Goal: Task Accomplishment & Management: Use online tool/utility

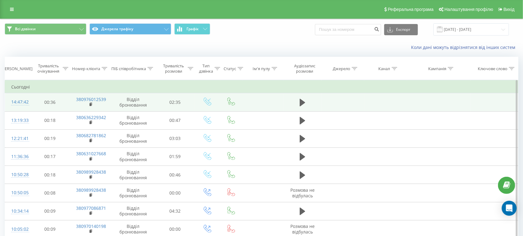
click at [22, 100] on div "14:47:42" at bounding box center [17, 102] width 13 height 12
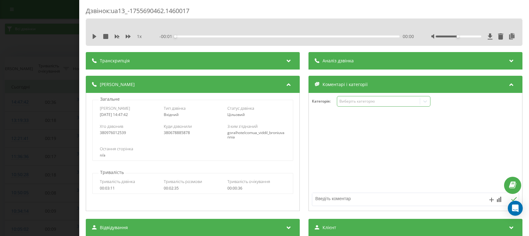
click at [351, 100] on div "Виберіть категорію" at bounding box center [379, 101] width 78 height 5
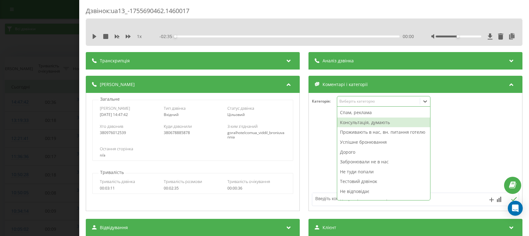
click at [352, 125] on div "Консультація, думають" at bounding box center [383, 123] width 93 height 10
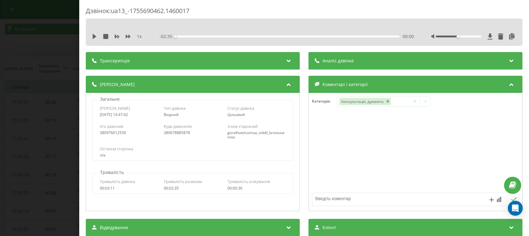
click at [6, 70] on div "Дзвінок : ua13_-1755690462.1460017 1 x - 02:35 00:00 00:00 Транскрипція Для AI-…" at bounding box center [264, 118] width 529 height 236
